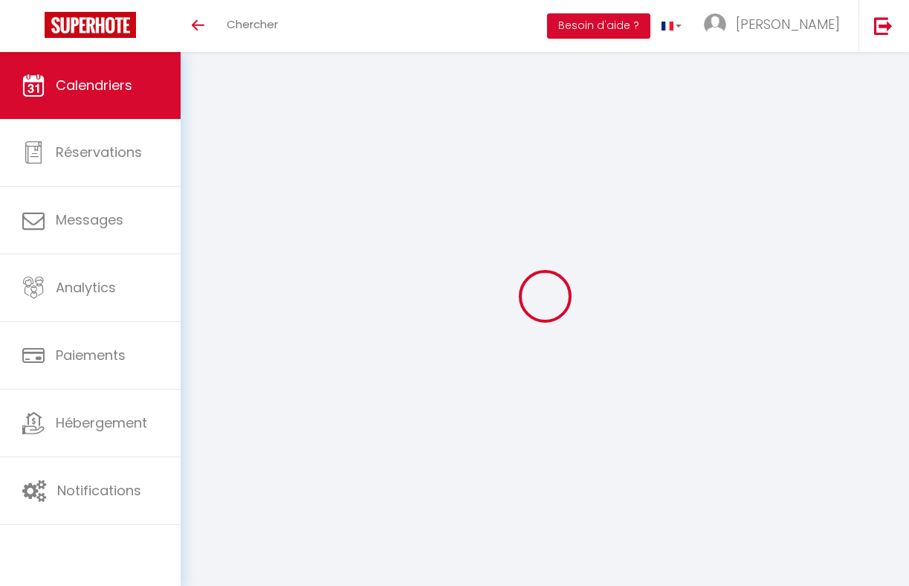
select select
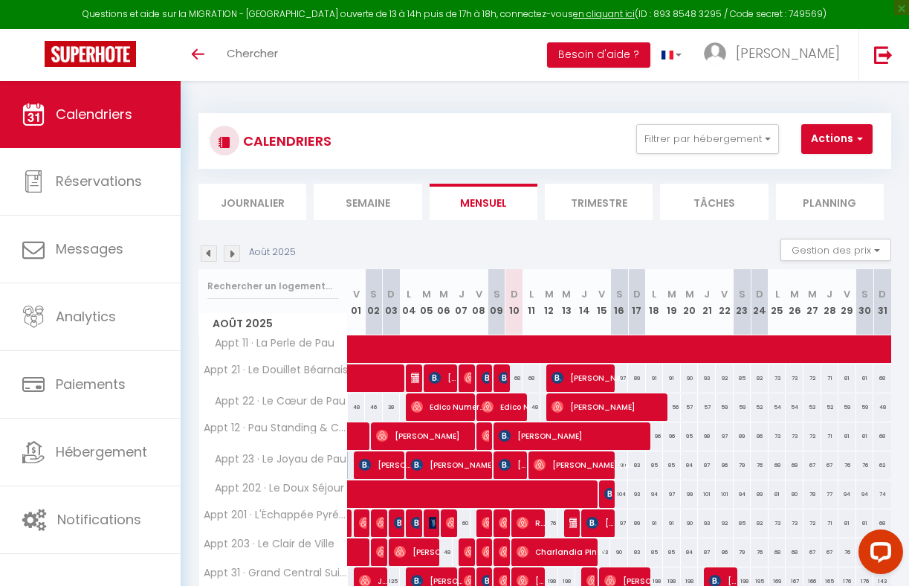
select select
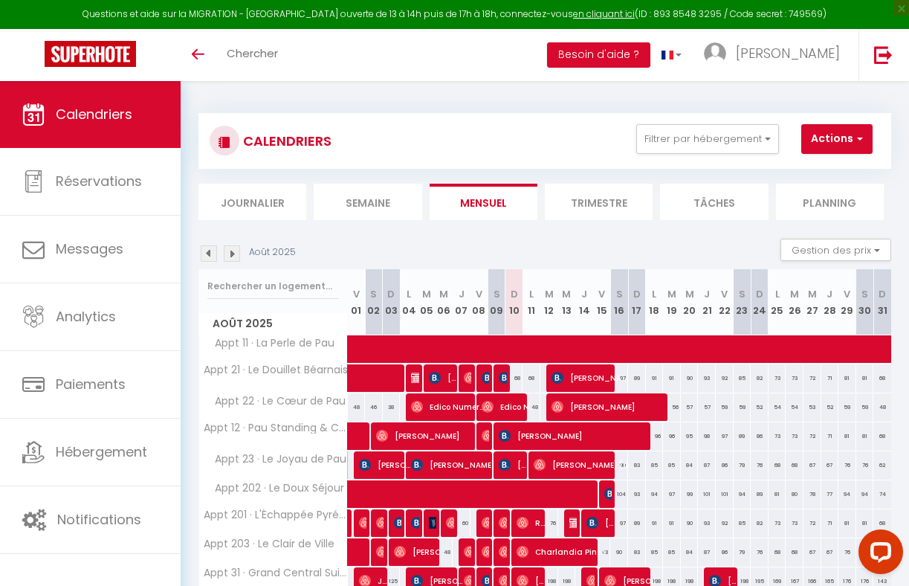
select select
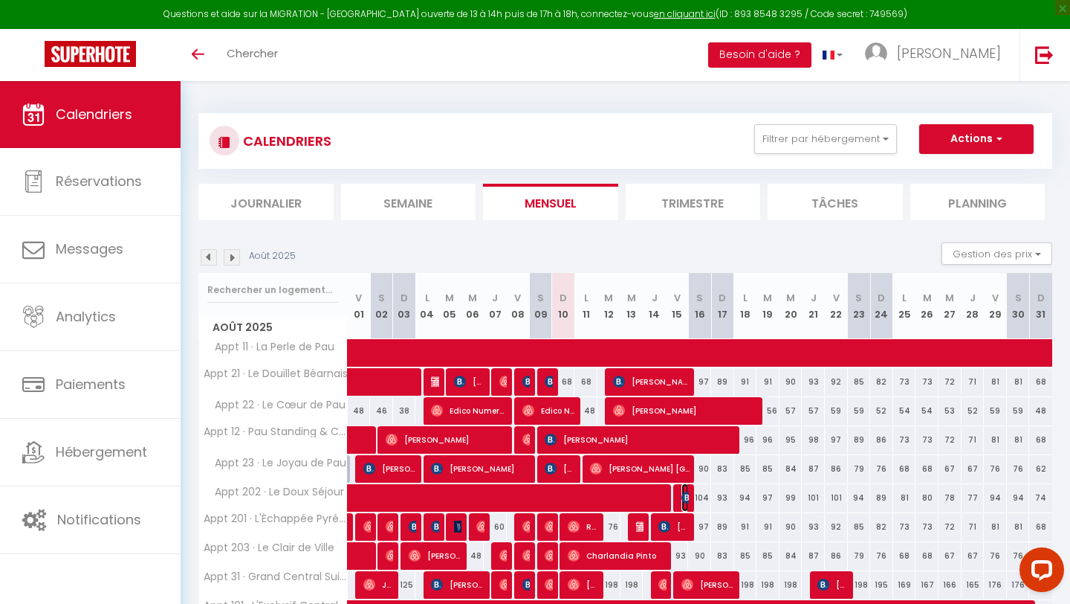
click at [684, 497] on img at bounding box center [688, 497] width 12 height 12
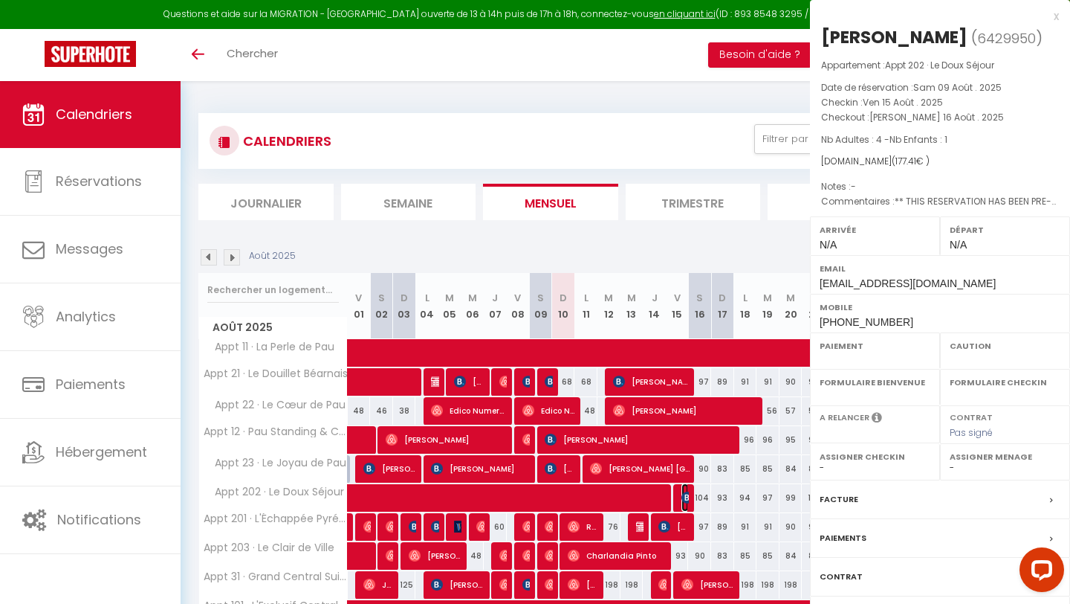
select select "OK"
select select "KO"
select select "0"
select select "1"
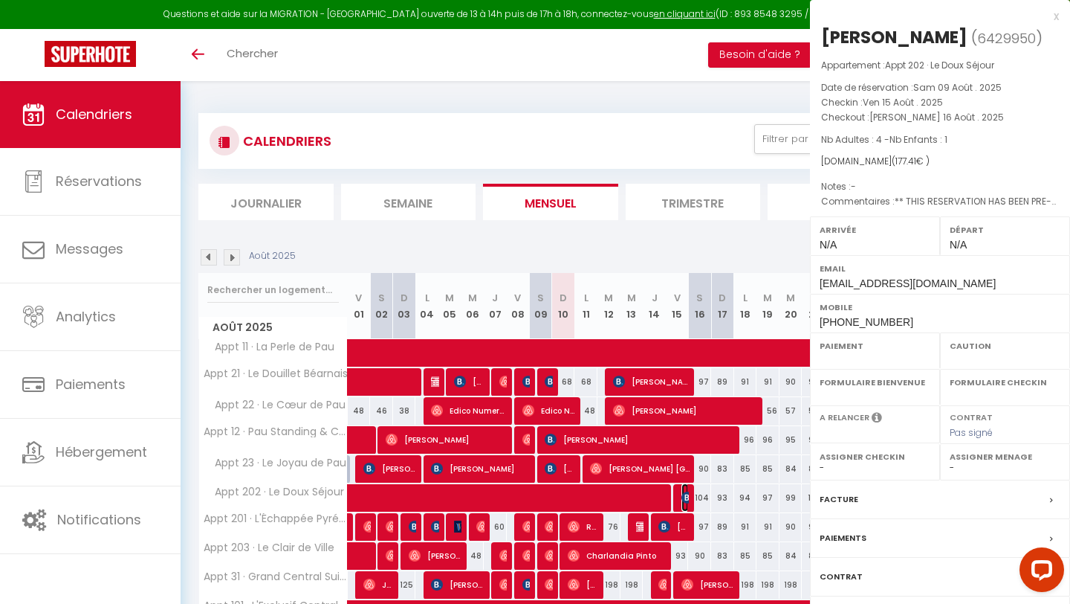
select select
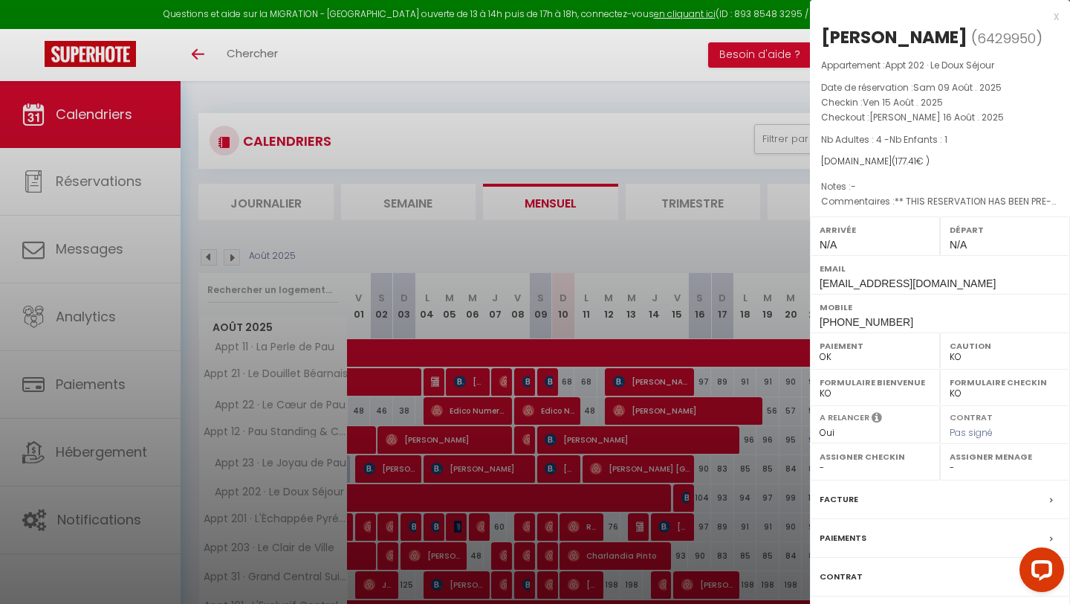
click at [619, 242] on div at bounding box center [535, 302] width 1070 height 604
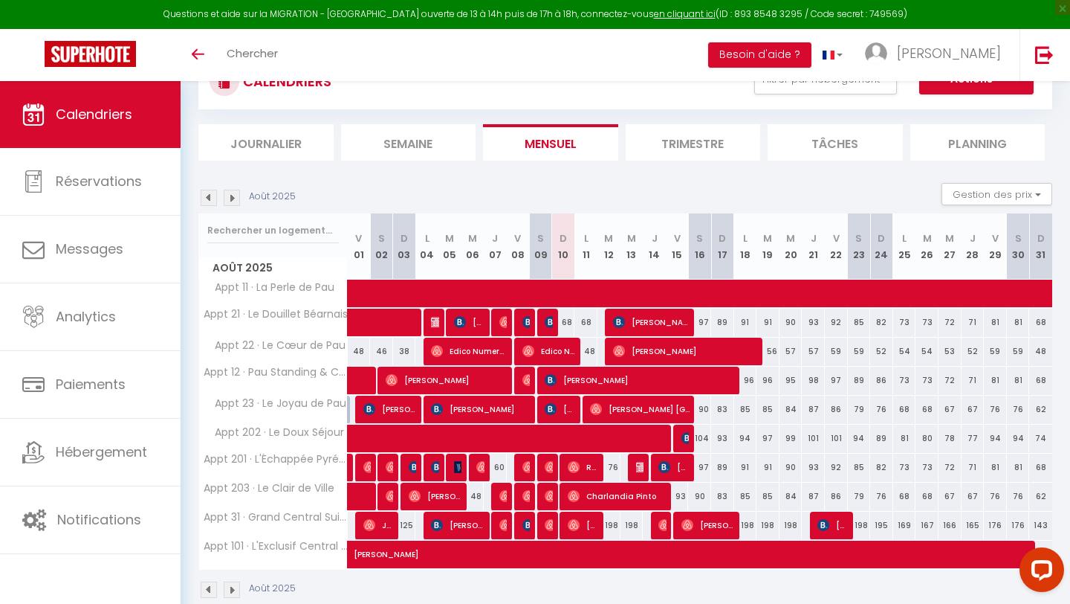
scroll to position [63, 0]
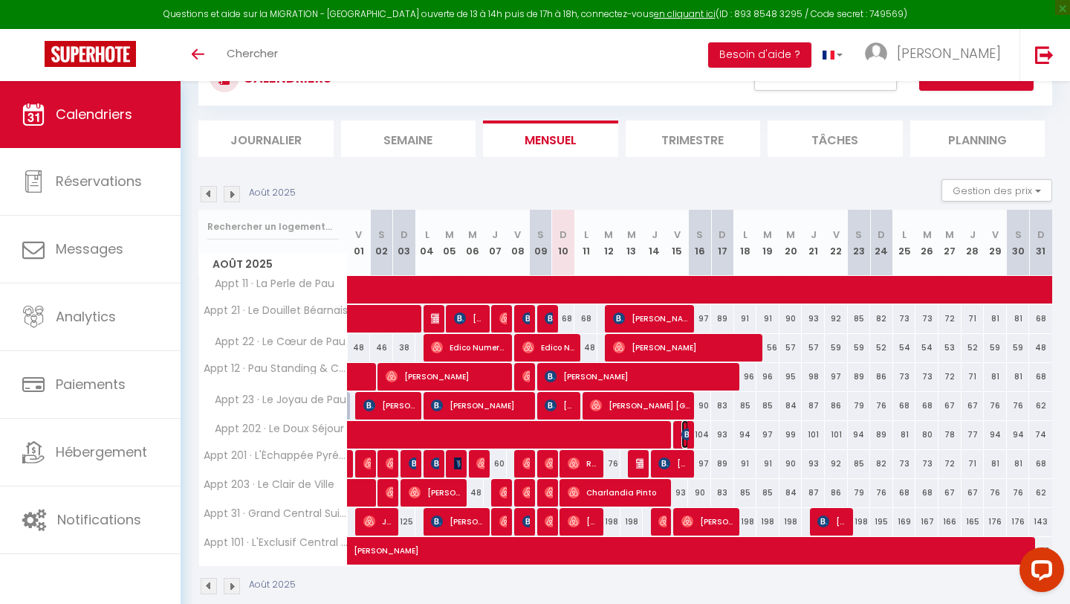
click at [685, 431] on img at bounding box center [688, 434] width 12 height 12
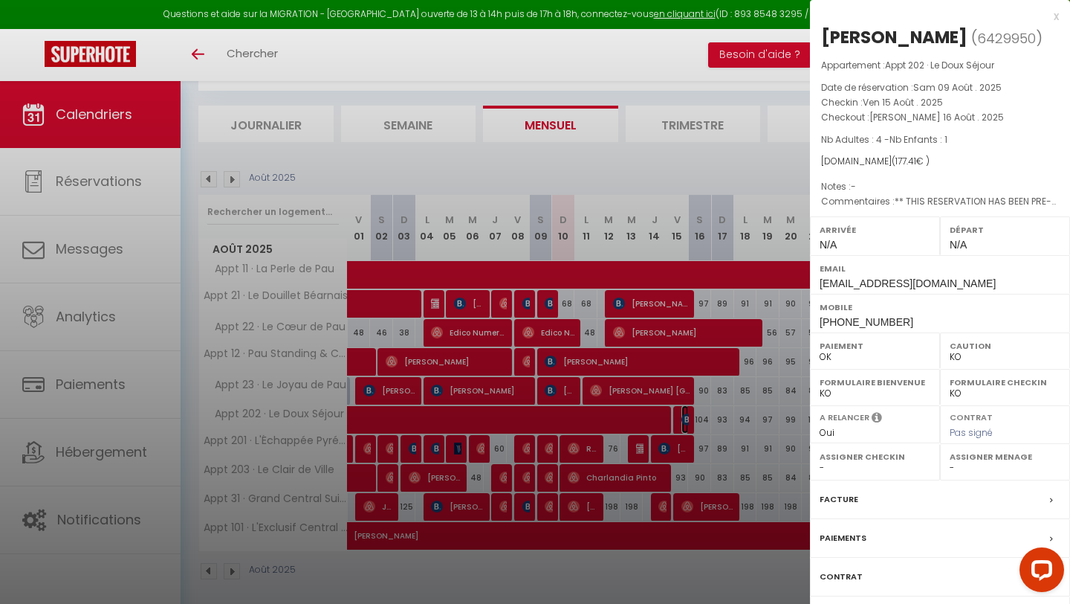
scroll to position [86, 0]
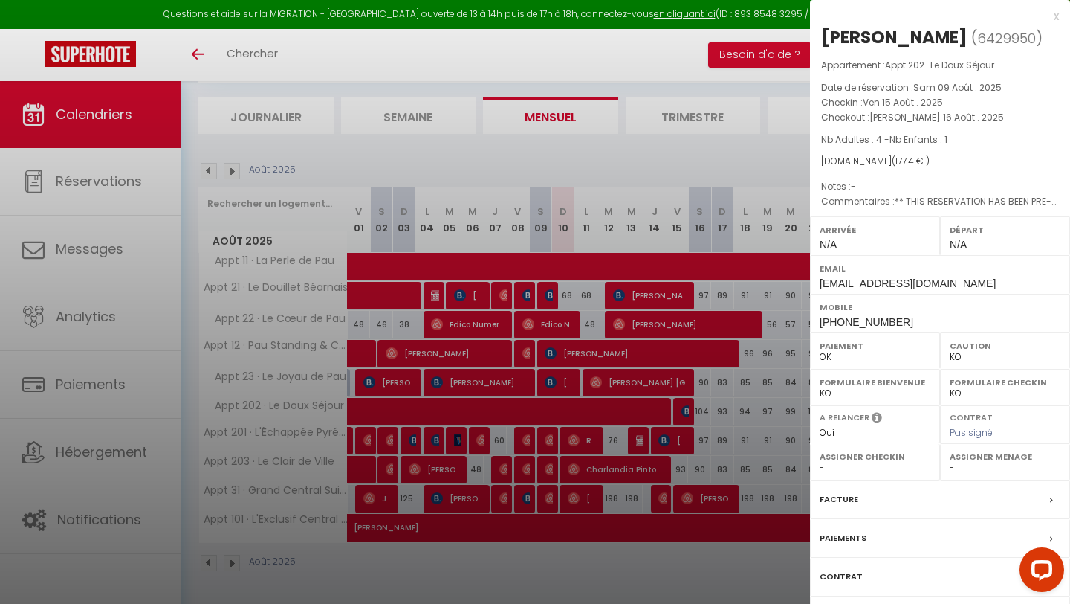
click at [870, 532] on div "Paiements" at bounding box center [940, 538] width 260 height 39
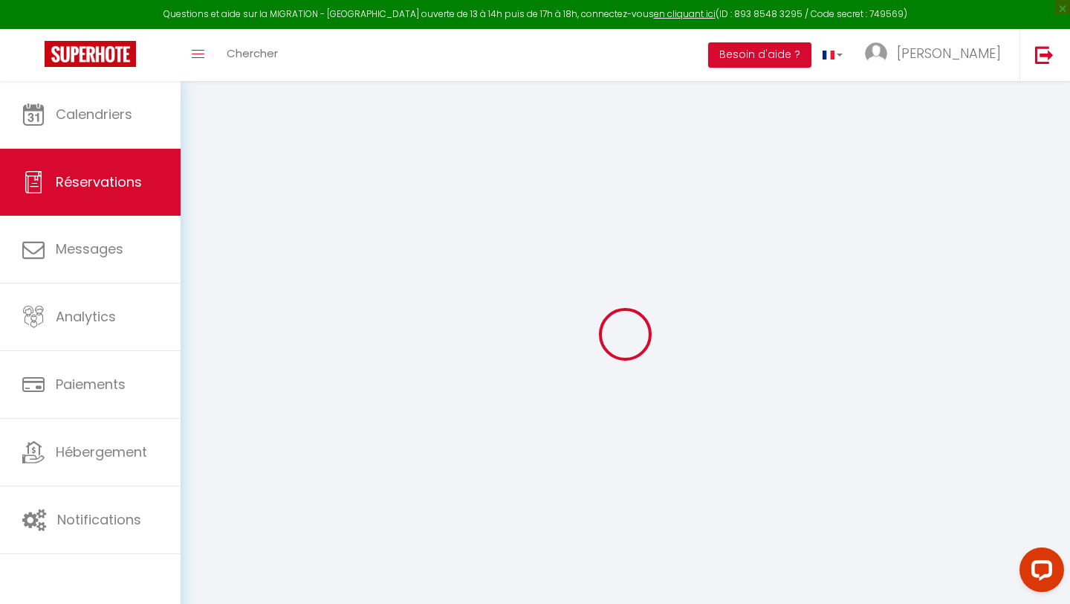
click at [693, 259] on div at bounding box center [625, 334] width 854 height 470
select select
checkbox input "false"
type textarea "** THIS RESERVATION HAS BEEN PRE-PAID ** BOOKING NOTE : Payment charge is EUR 2…"
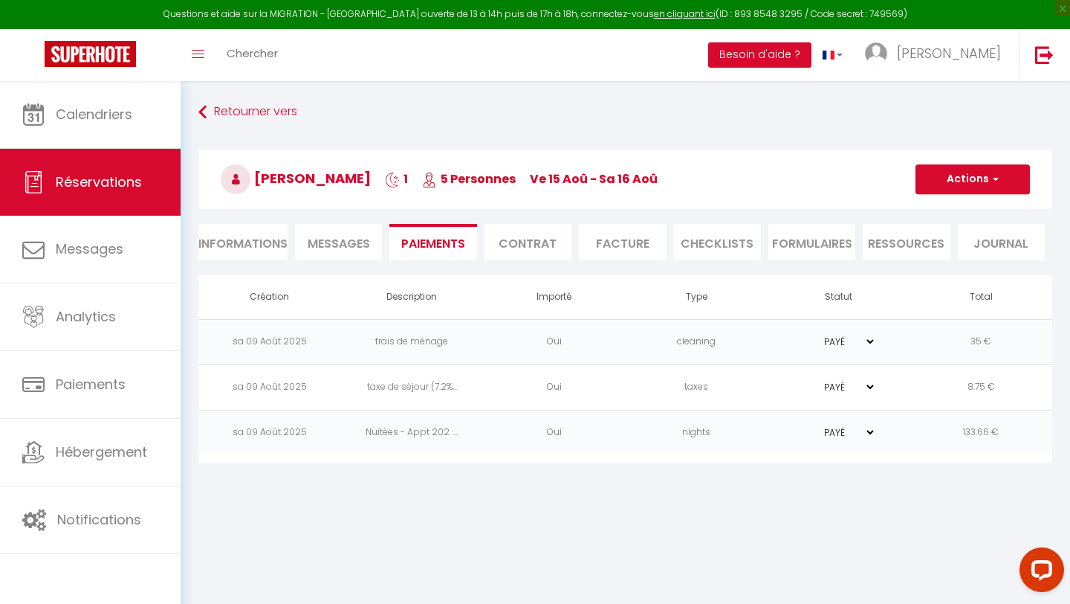
select select
click at [236, 250] on li "Informations" at bounding box center [242, 242] width 89 height 36
select select
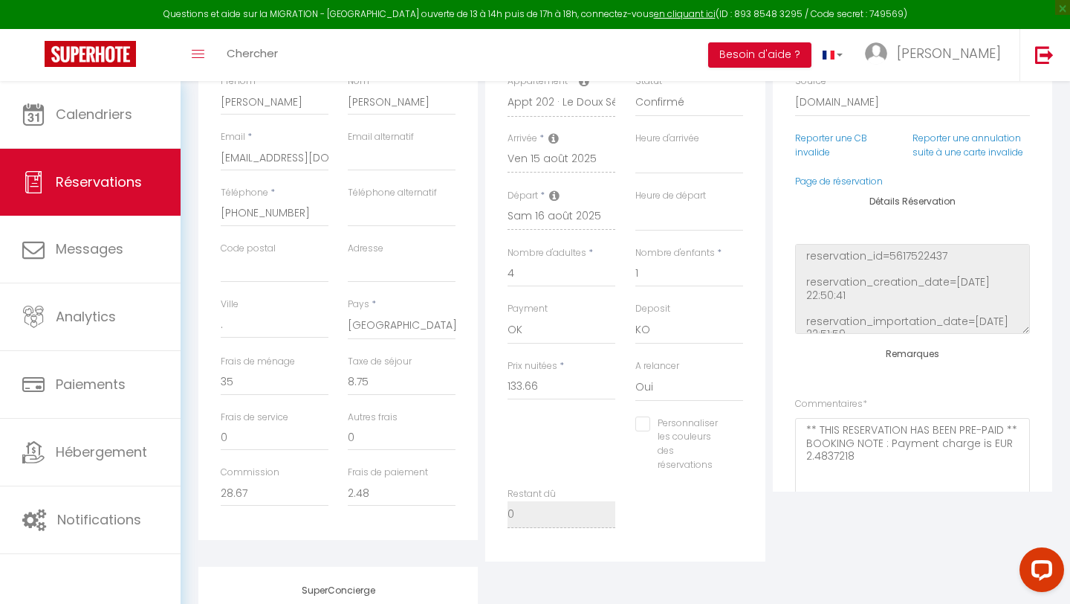
scroll to position [276, 0]
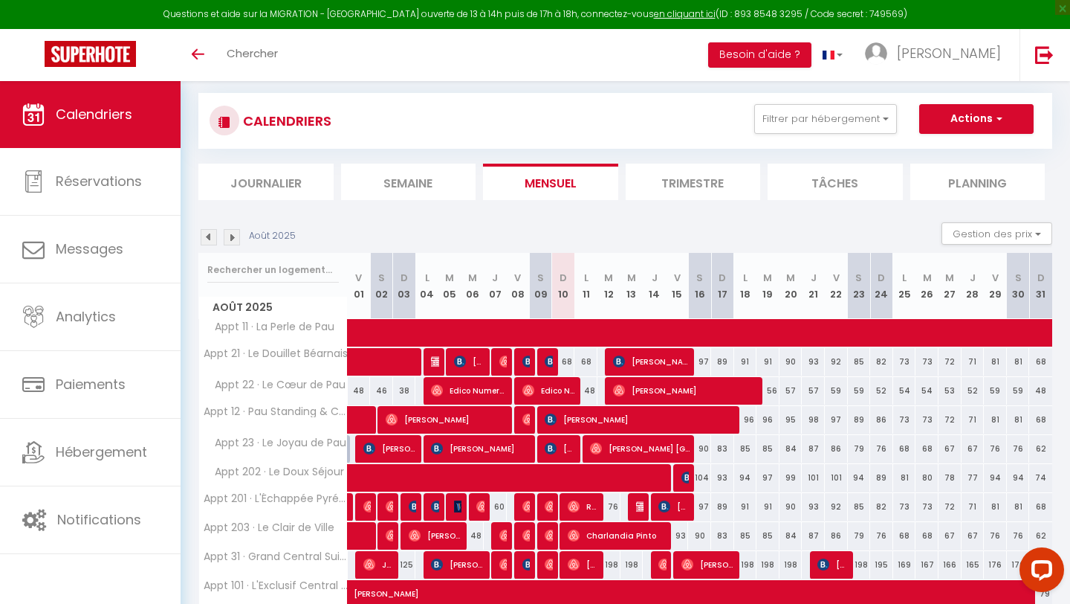
scroll to position [86, 0]
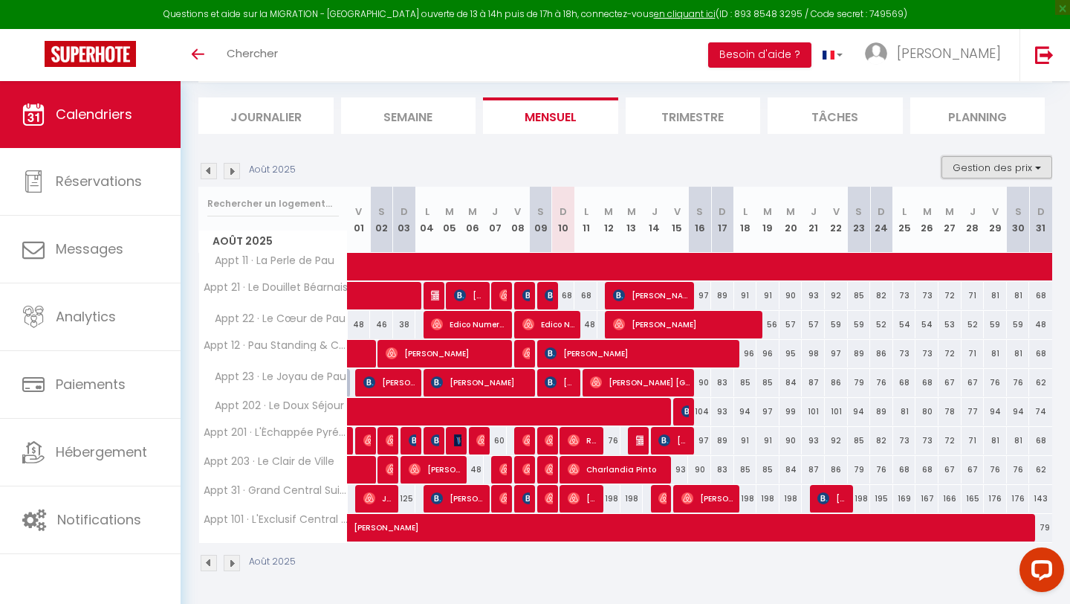
click at [982, 167] on button "Gestion des prix" at bounding box center [997, 167] width 111 height 22
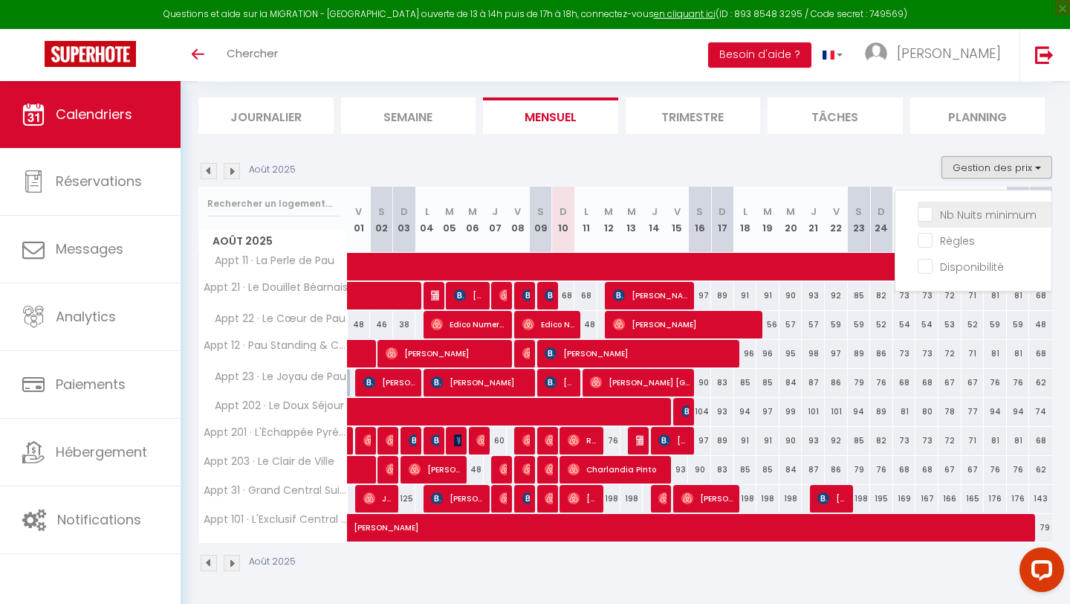
click at [969, 207] on input "Nb Nuits minimum" at bounding box center [985, 213] width 134 height 15
checkbox input "true"
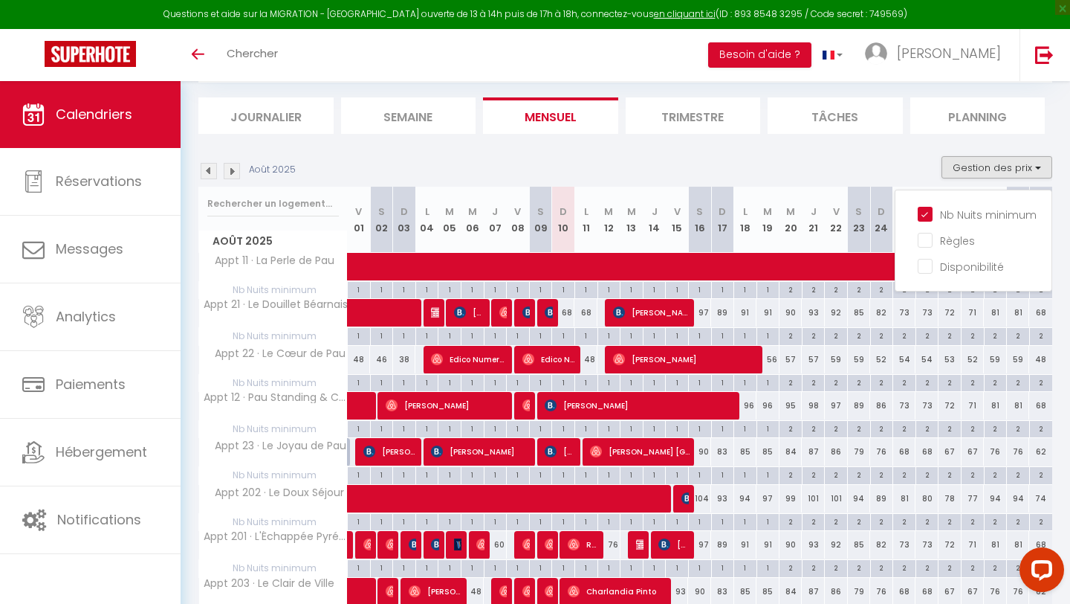
click at [827, 153] on section "Août 2025 Gestion des prix Nb Nuits minimum Règles Disponibilité Août 2025 V 01…" at bounding box center [625, 450] width 854 height 619
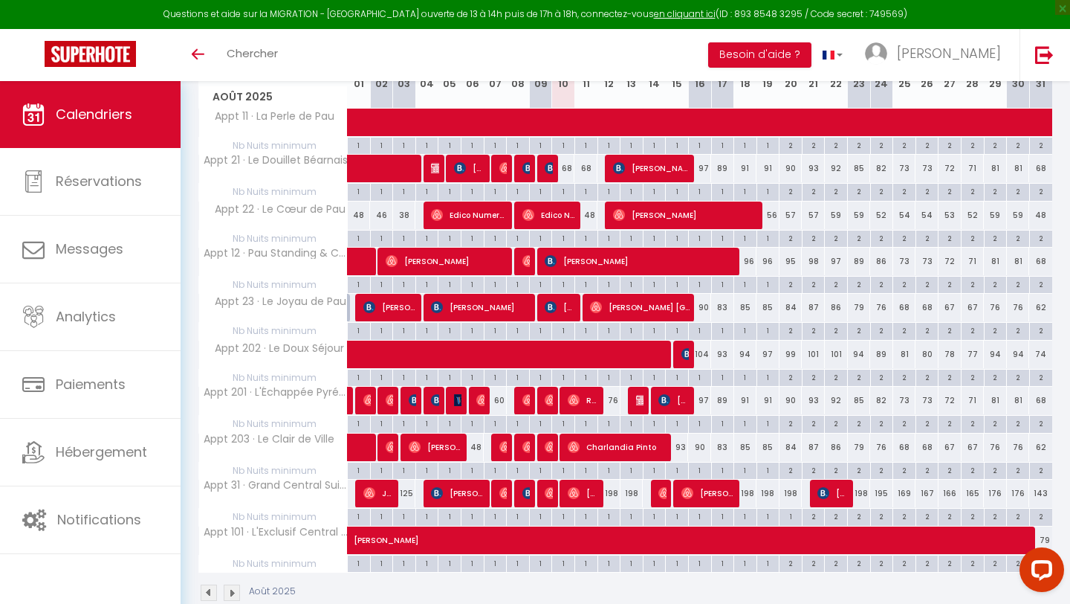
scroll to position [260, 0]
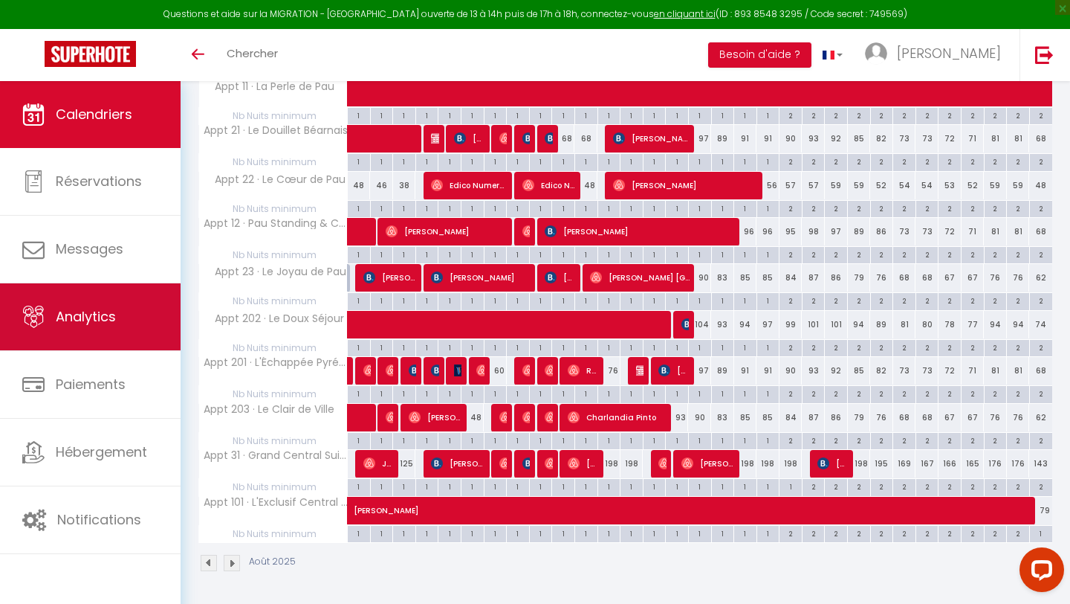
click at [79, 314] on span "Analytics" at bounding box center [86, 316] width 60 height 19
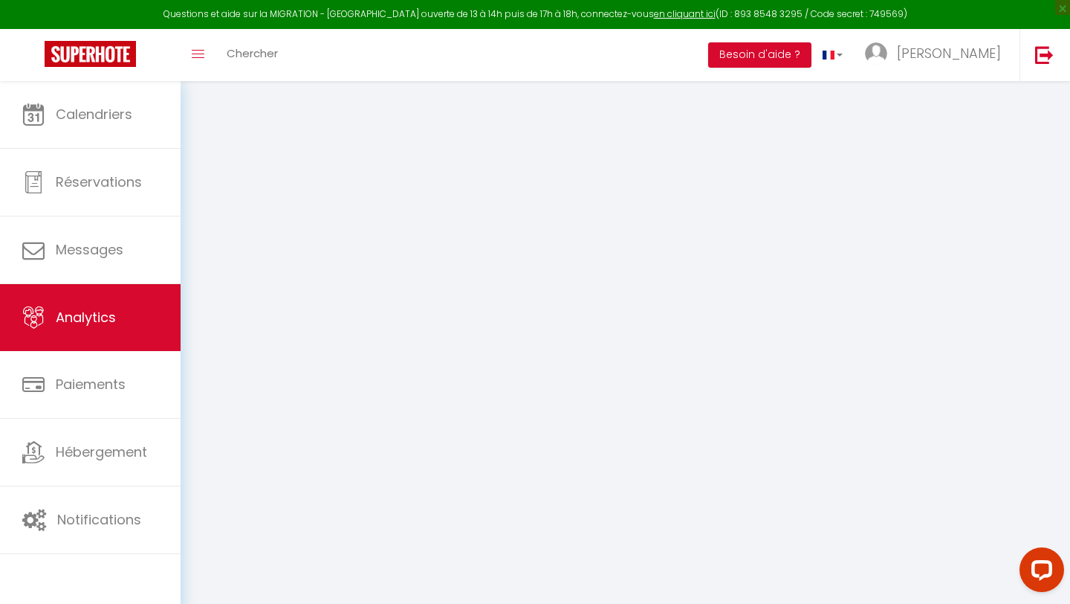
select select "2025"
select select "8"
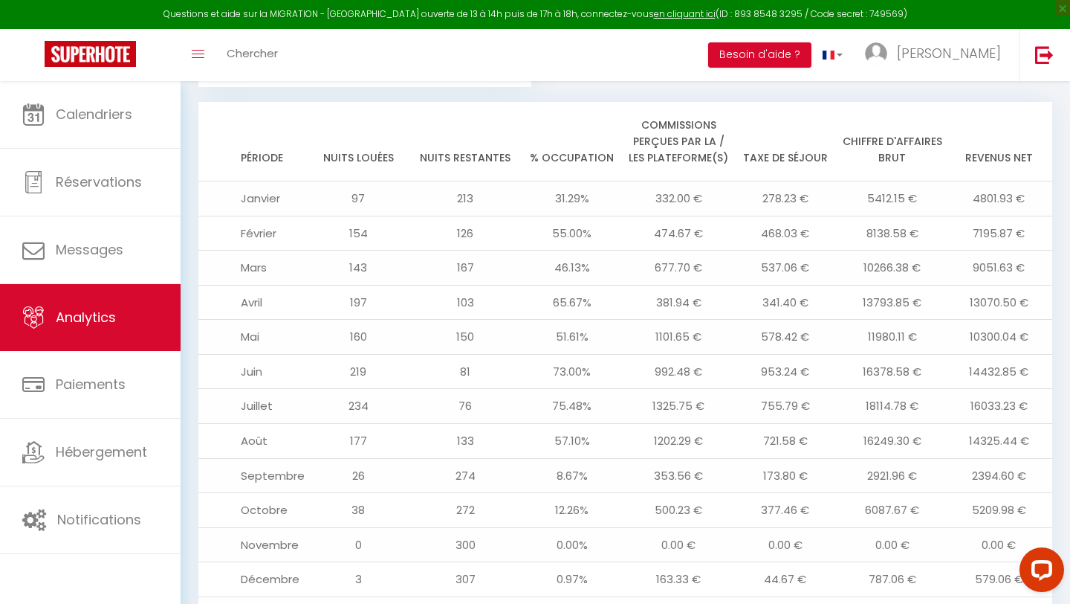
scroll to position [1742, 0]
click at [1008, 421] on td "14325.44 €" at bounding box center [998, 438] width 107 height 35
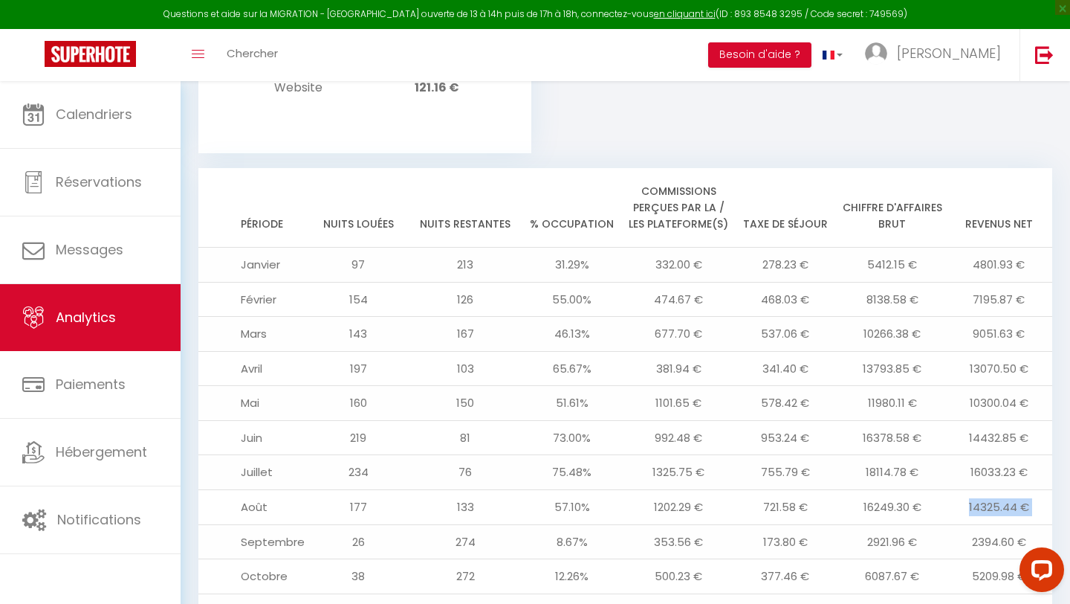
scroll to position [1773, 0]
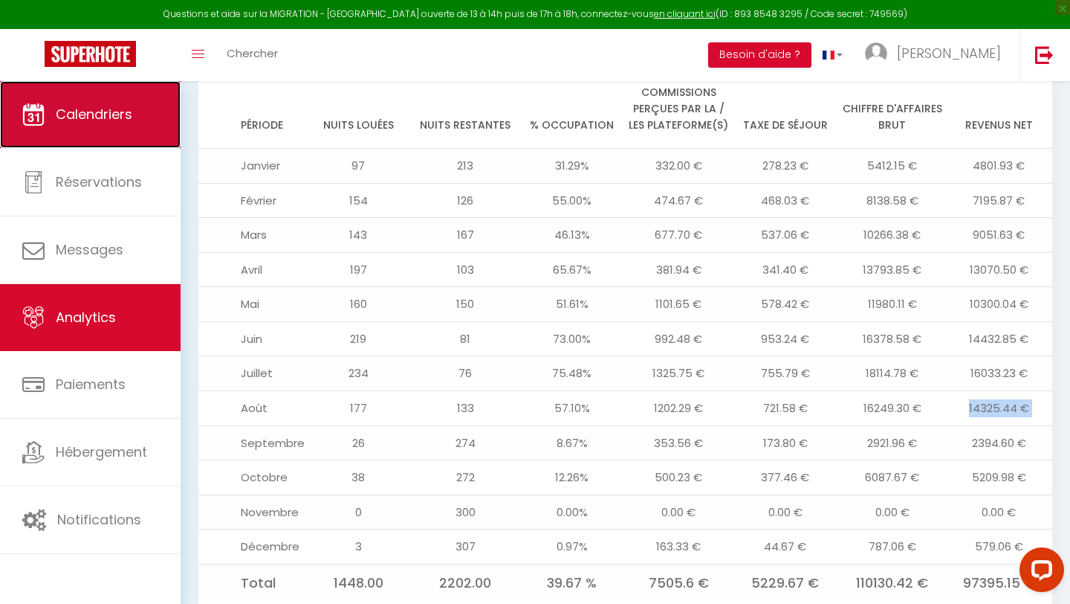
click at [120, 123] on link "Calendriers" at bounding box center [90, 114] width 181 height 67
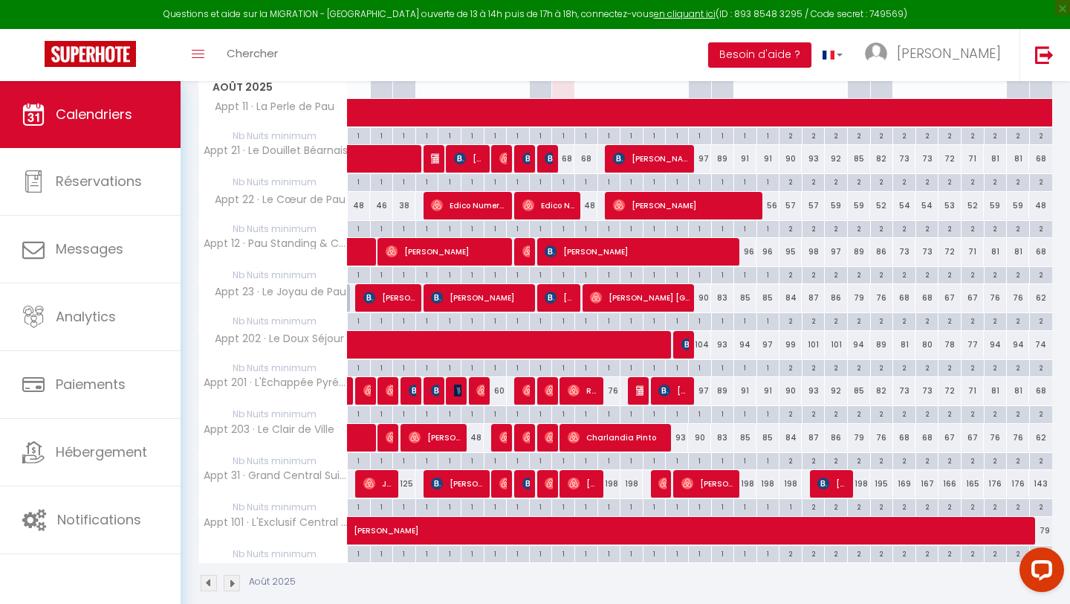
scroll to position [241, 0]
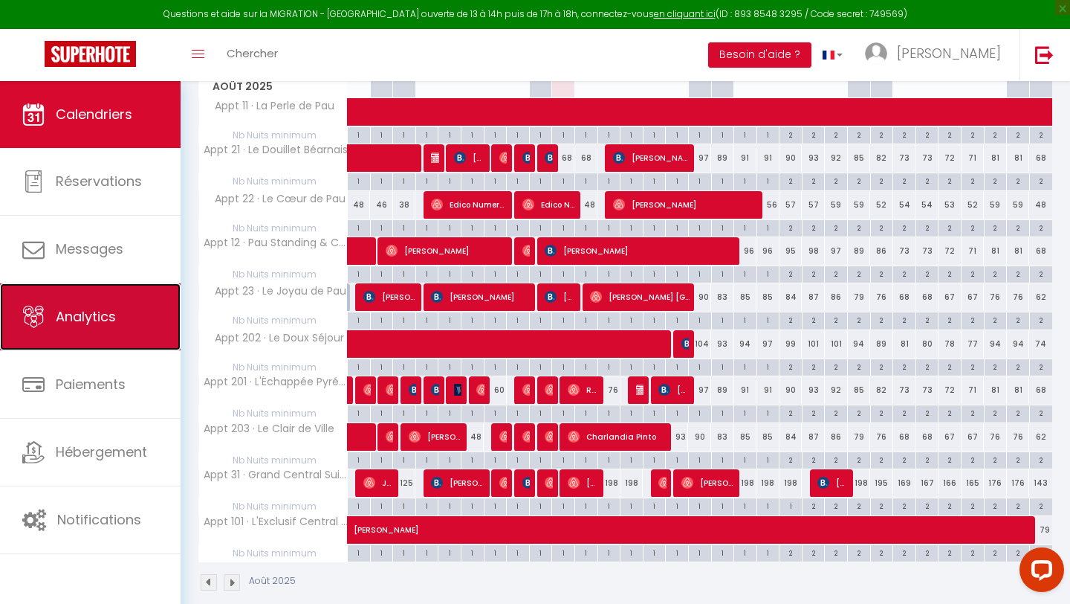
click at [127, 325] on link "Analytics" at bounding box center [90, 316] width 181 height 67
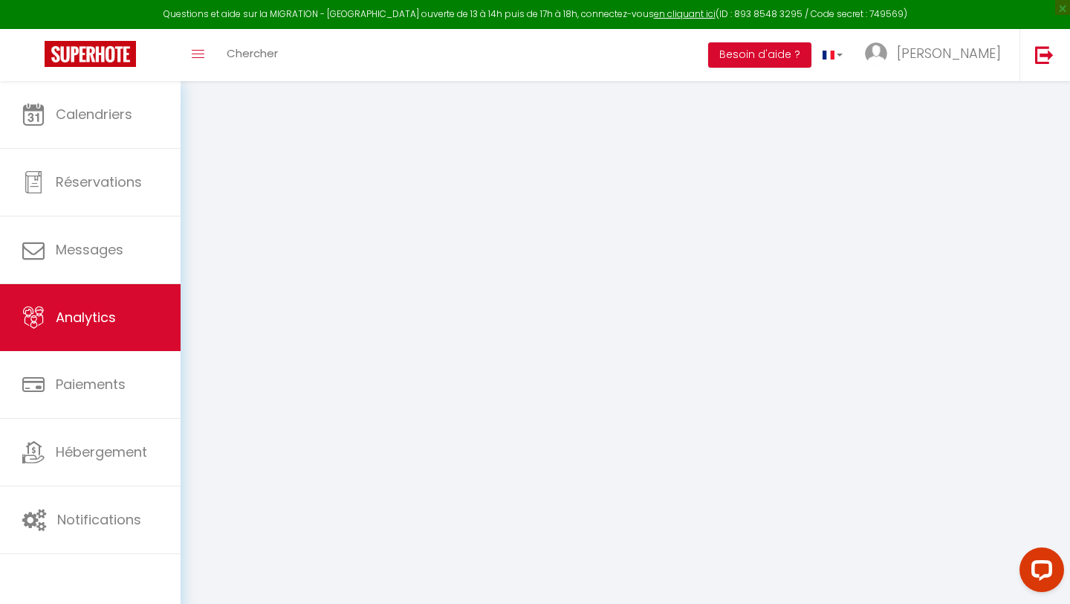
select select "2025"
select select "8"
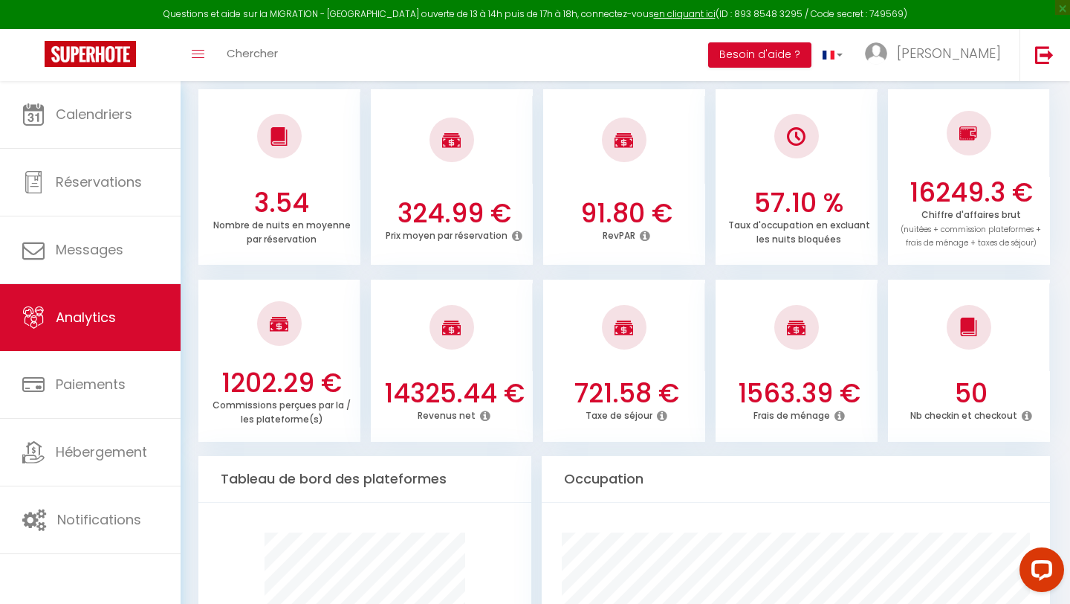
scroll to position [375, 0]
